Goal: Task Accomplishment & Management: Complete application form

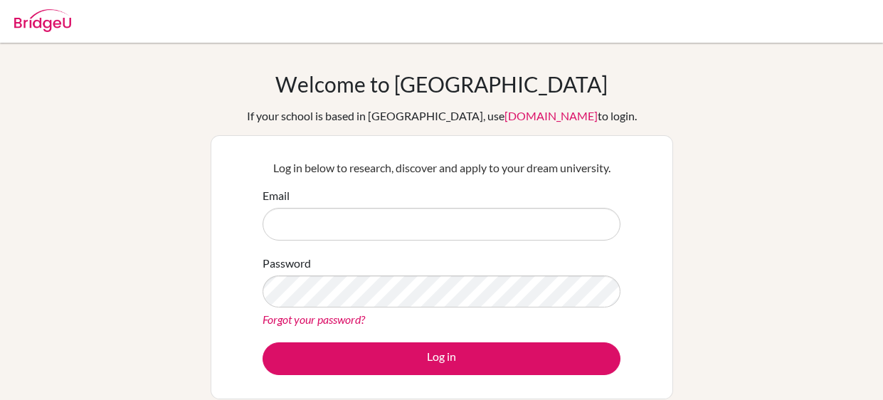
click at [259, 191] on div "Log in below to research, discover and apply to your dream university. Email Pa…" at bounding box center [442, 267] width 376 height 234
click at [317, 240] on form "Email Password Forgot your password? Log in" at bounding box center [441, 281] width 358 height 188
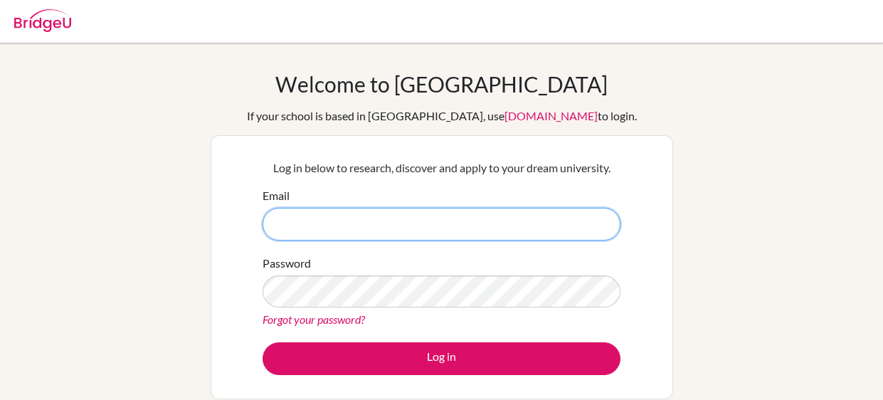
click at [317, 238] on input "Email" at bounding box center [441, 224] width 358 height 33
type input "kimdeleon@mischool.edu.ph"
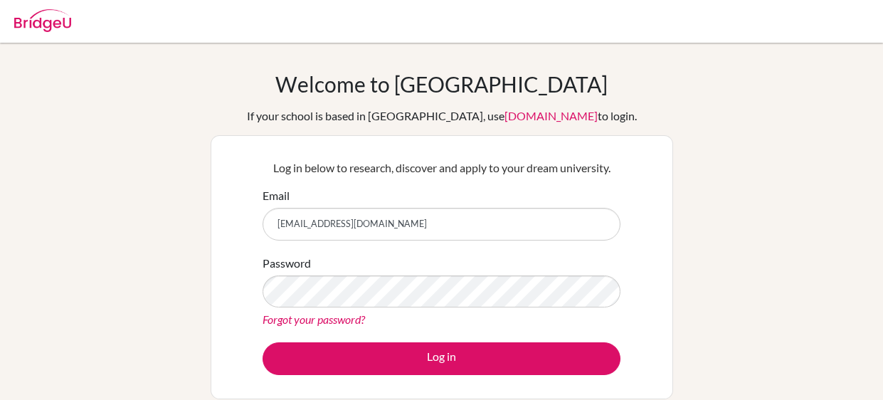
click at [46, 23] on img at bounding box center [42, 20] width 57 height 23
click at [421, 189] on div "Email" at bounding box center [441, 213] width 358 height 53
click at [46, 35] on div at bounding box center [42, 18] width 57 height 43
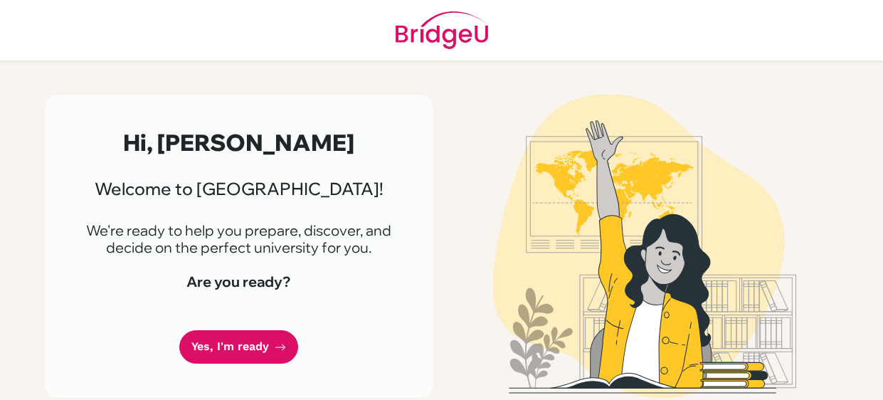
scroll to position [9, 0]
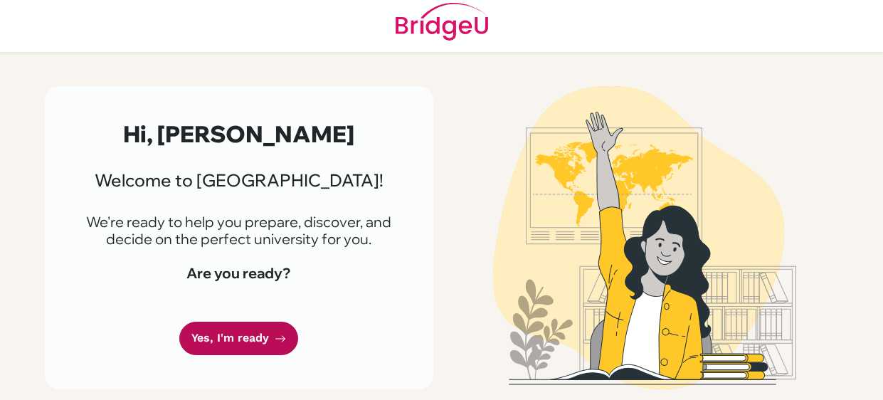
click at [254, 337] on link "Yes, I'm ready" at bounding box center [238, 338] width 119 height 33
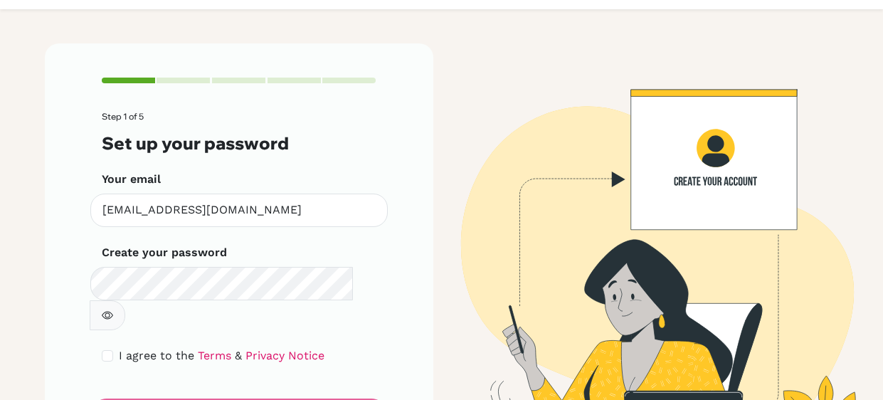
scroll to position [53, 0]
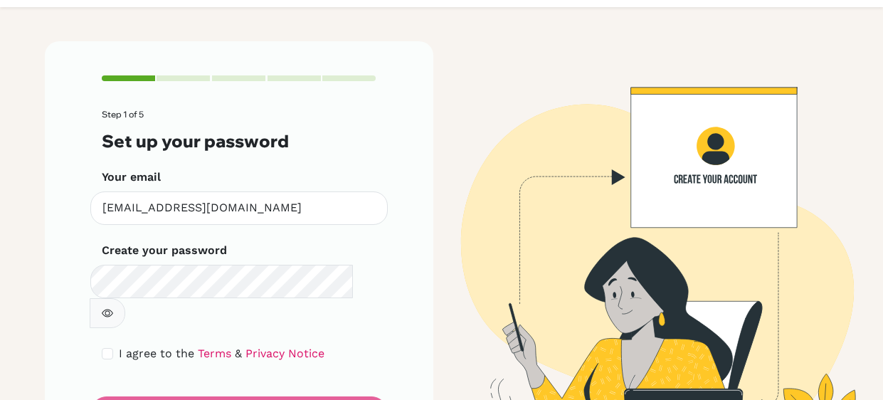
click at [125, 298] on button "button" at bounding box center [108, 313] width 36 height 30
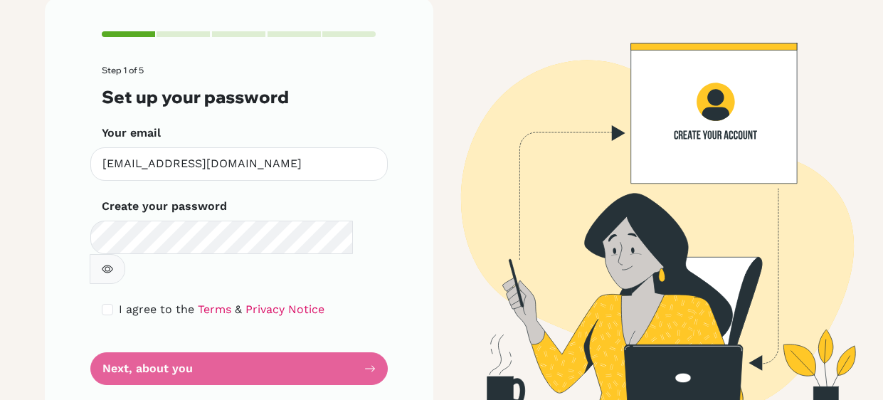
click at [142, 302] on span "I agree to the" at bounding box center [156, 309] width 75 height 14
click at [105, 304] on input "checkbox" at bounding box center [107, 309] width 11 height 11
checkbox input "true"
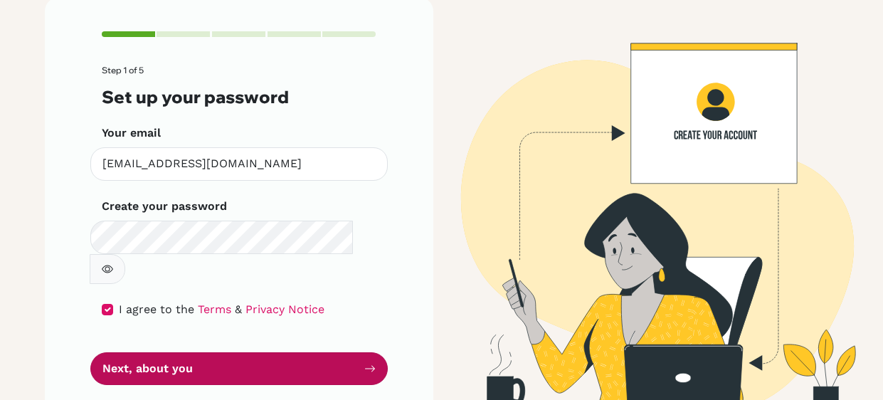
click at [160, 352] on button "Next, about you" at bounding box center [238, 368] width 297 height 33
